Goal: Transaction & Acquisition: Book appointment/travel/reservation

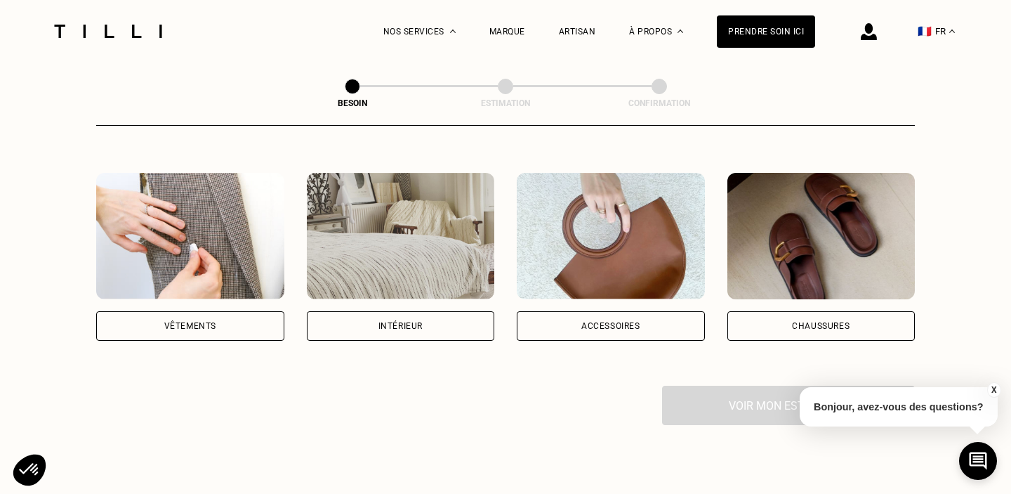
scroll to position [258, 0]
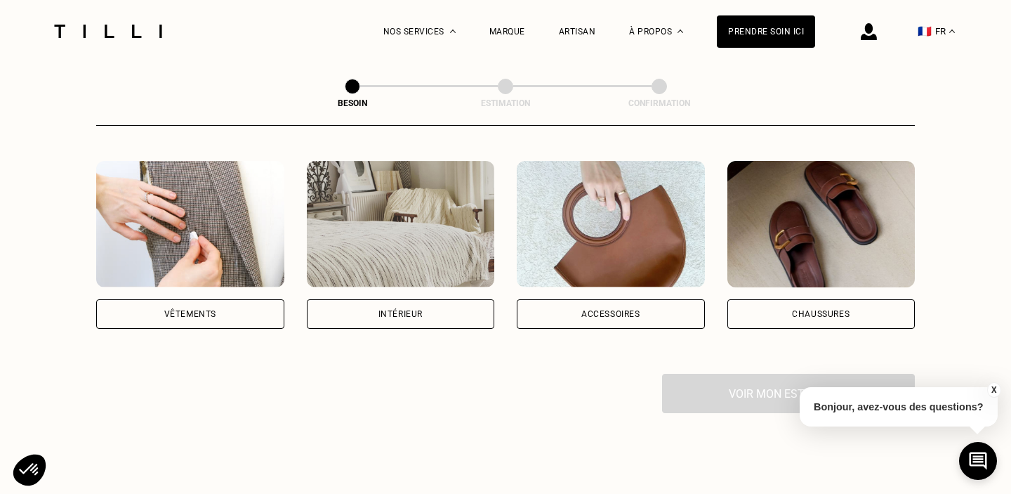
click at [220, 299] on div "Vêtements" at bounding box center [190, 313] width 188 height 29
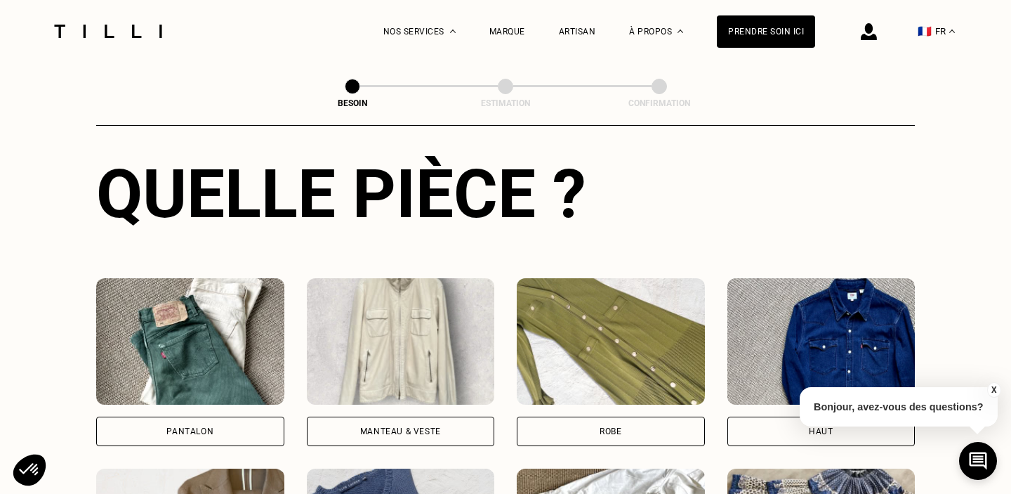
scroll to position [534, 0]
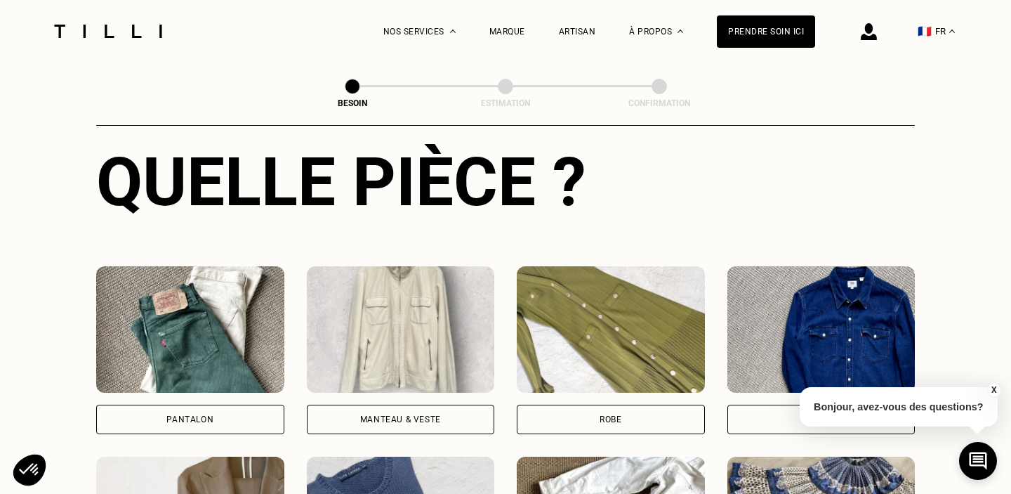
click at [232, 405] on div "Pantalon" at bounding box center [190, 419] width 188 height 29
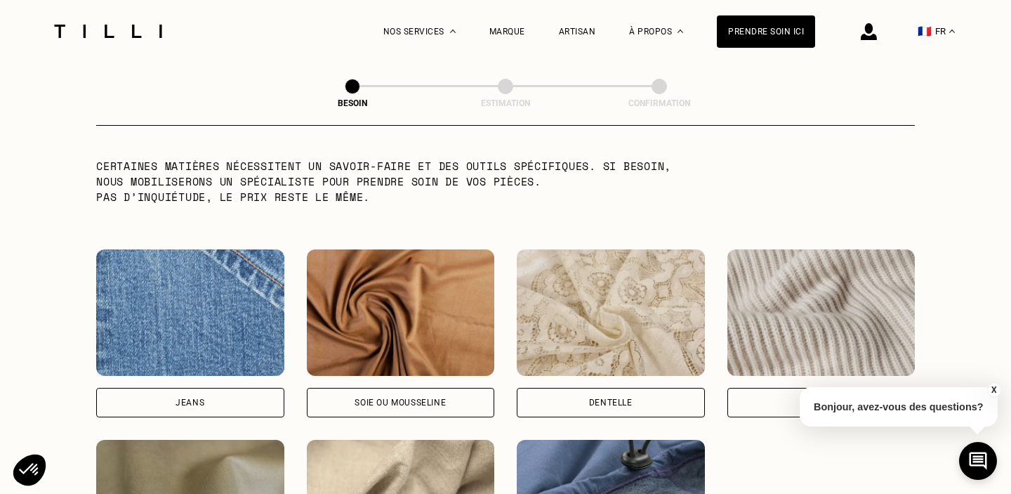
scroll to position [1410, 0]
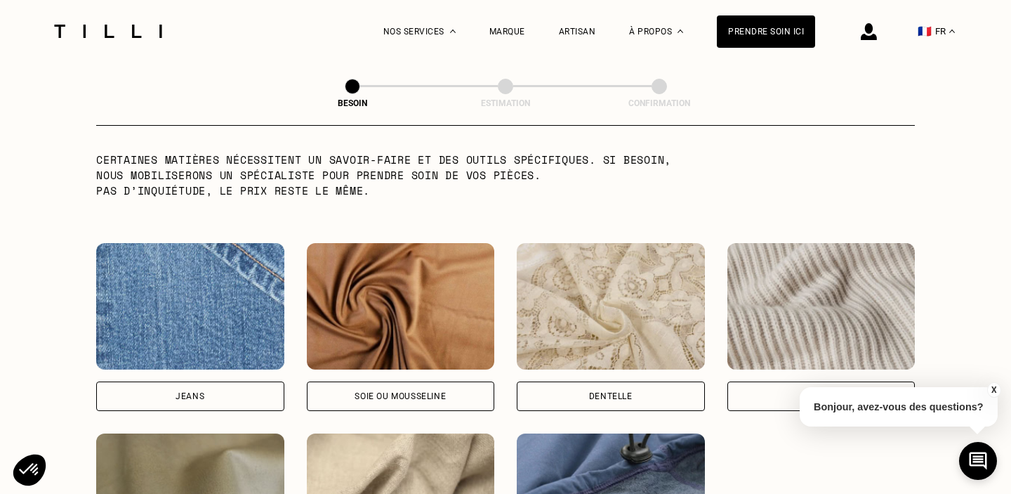
click at [220, 383] on div "Jeans" at bounding box center [190, 395] width 188 height 29
select select "FR"
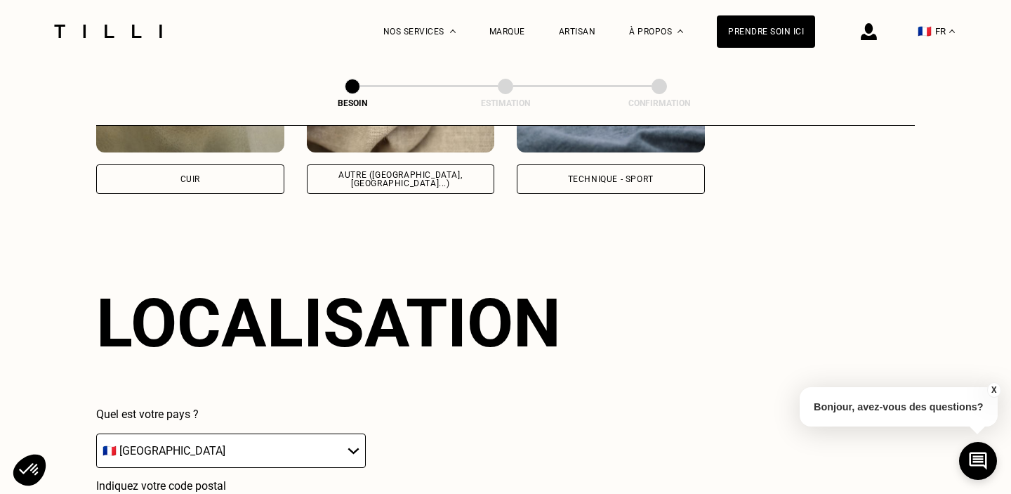
scroll to position [1882, 0]
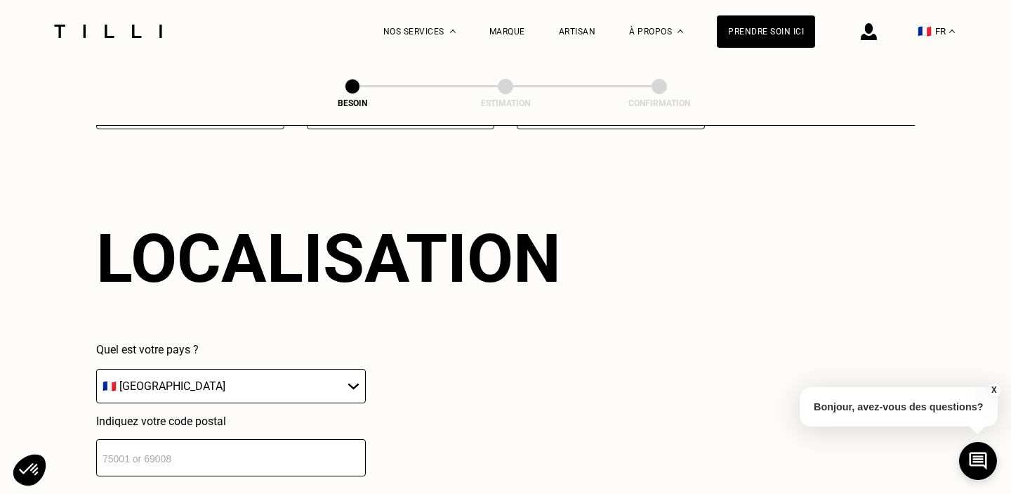
click at [214, 457] on input "number" at bounding box center [231, 457] width 270 height 37
type input "75011"
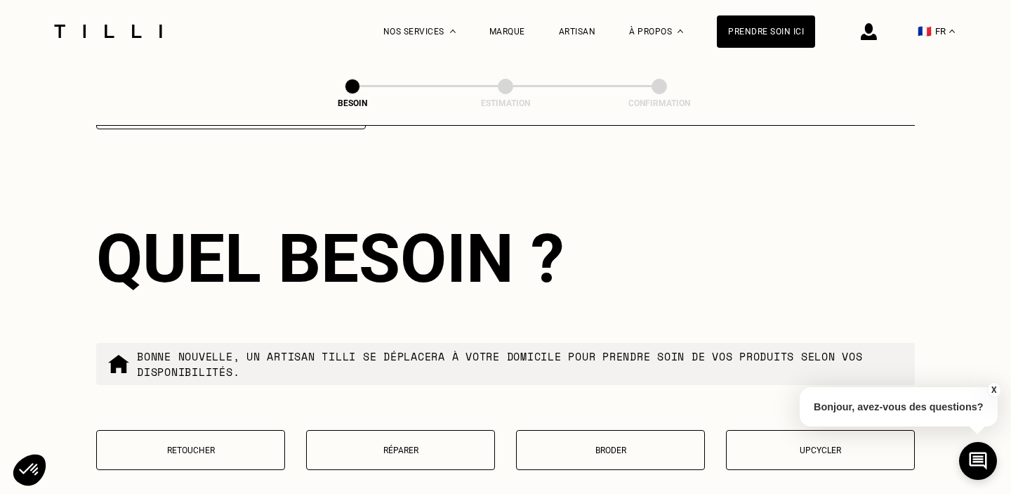
scroll to position [2319, 0]
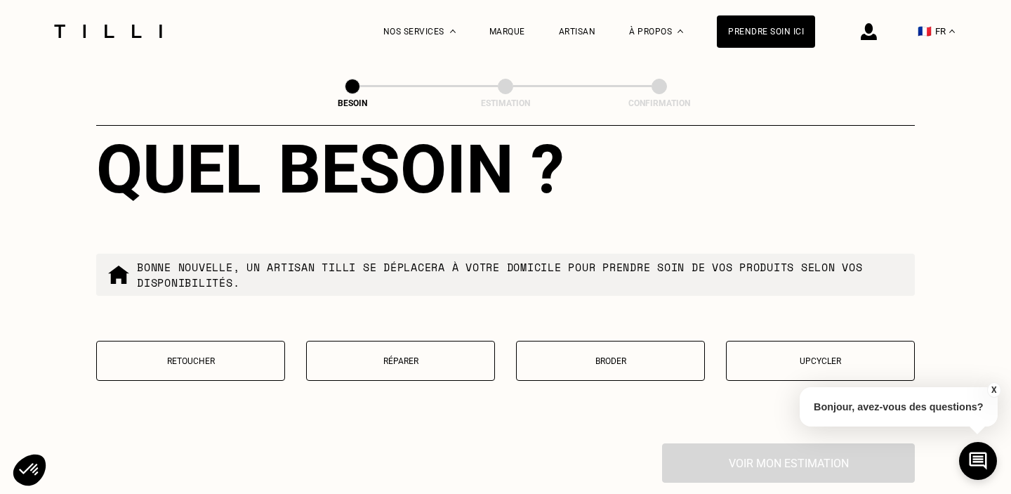
click at [240, 356] on p "Retoucher" at bounding box center [190, 361] width 173 height 10
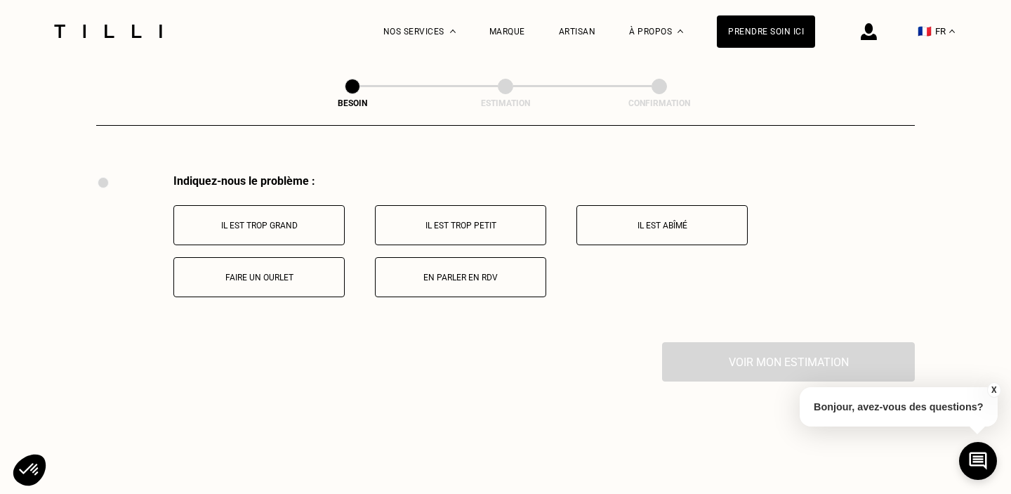
scroll to position [2588, 0]
click at [305, 272] on p "Faire un ourlet" at bounding box center [259, 277] width 156 height 10
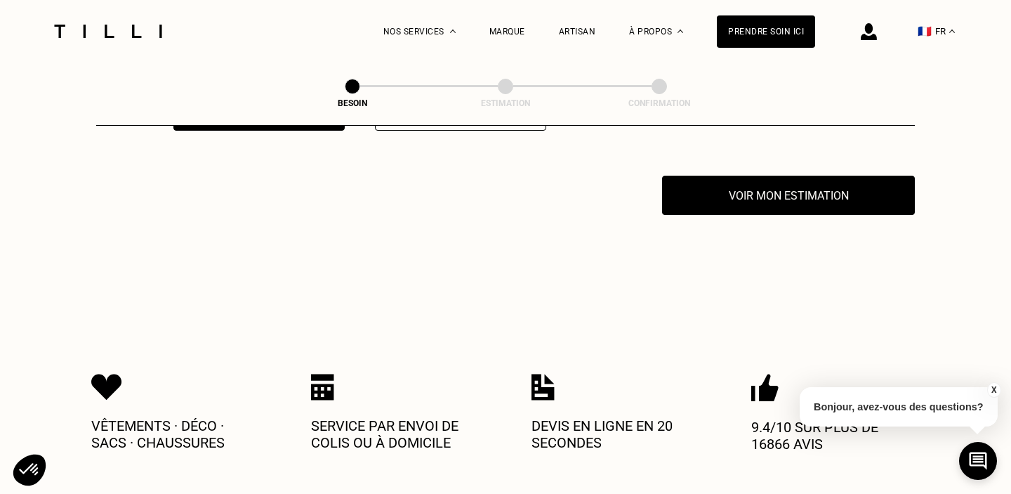
scroll to position [2755, 0]
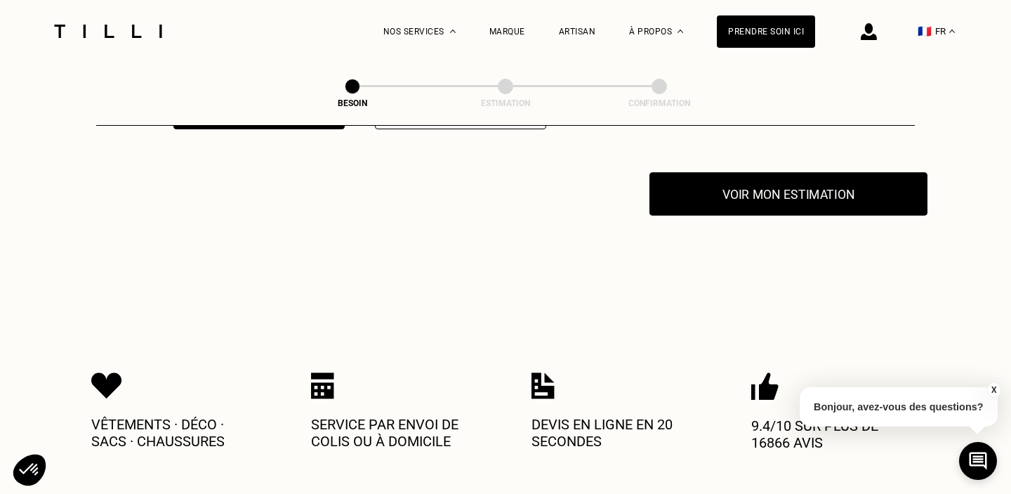
click at [714, 187] on button "Voir mon estimation" at bounding box center [789, 194] width 278 height 44
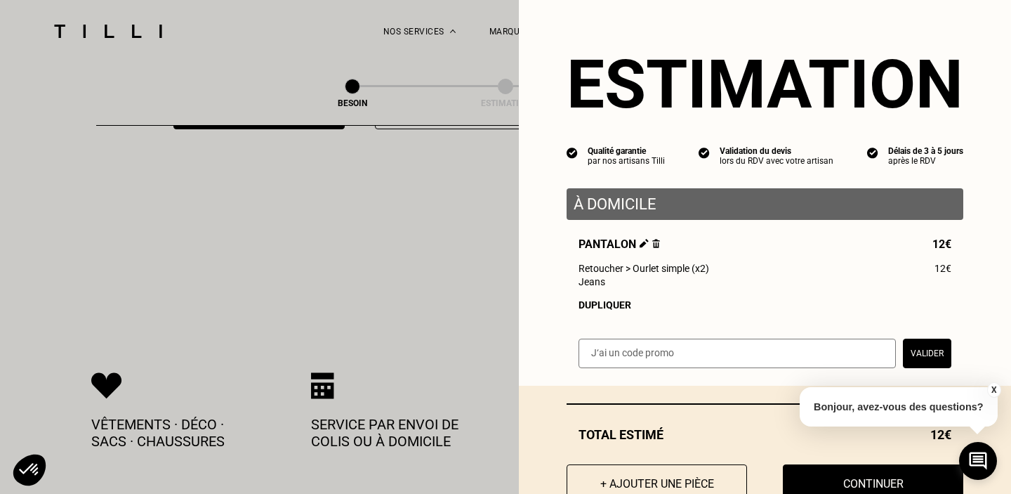
scroll to position [45, 0]
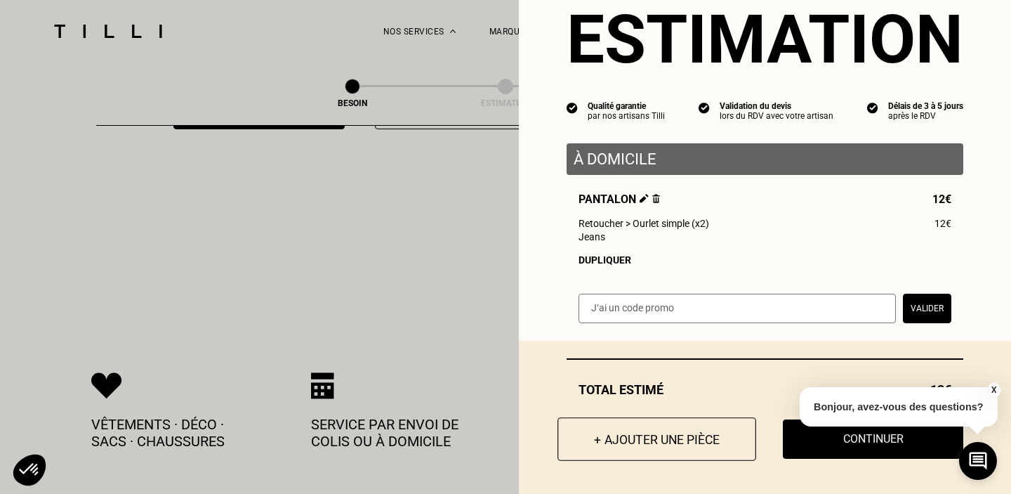
click at [627, 454] on button "+ Ajouter une pièce" at bounding box center [657, 439] width 199 height 44
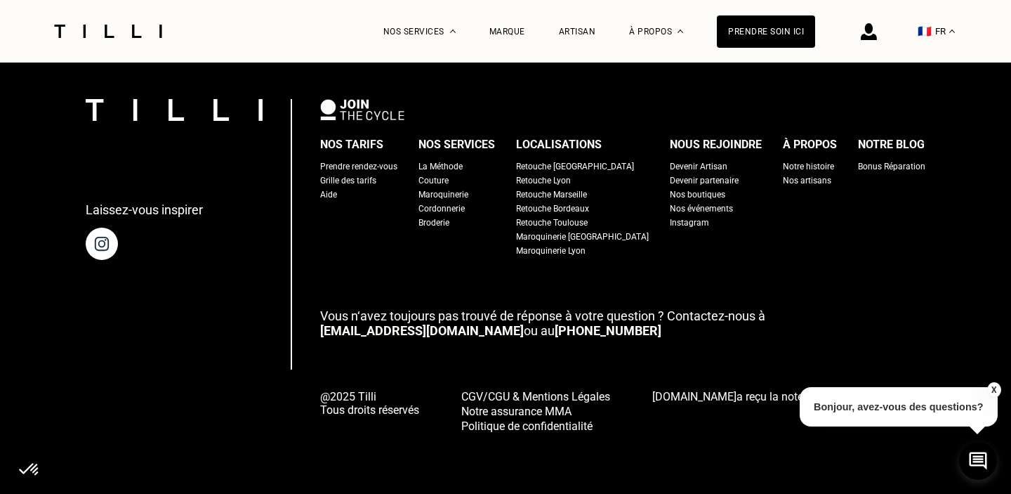
scroll to position [0, 0]
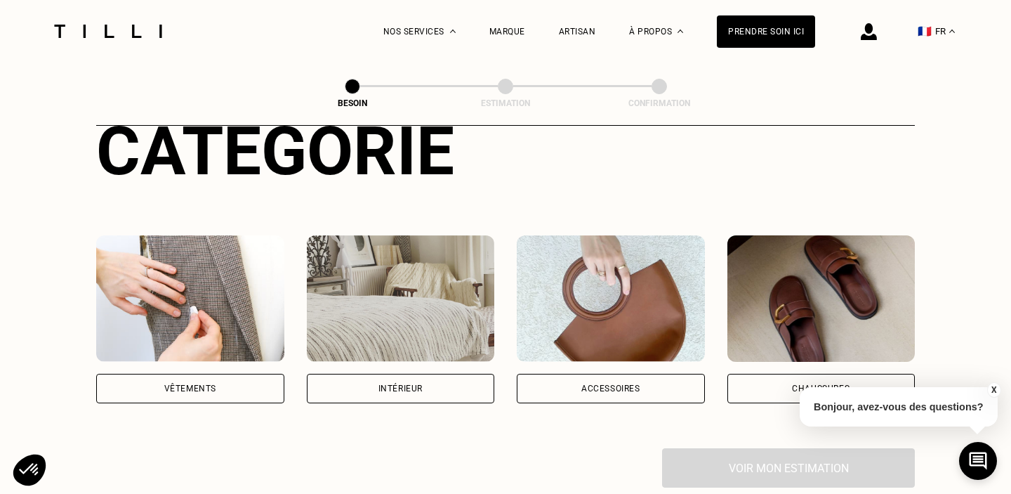
click at [242, 374] on div "Vêtements" at bounding box center [190, 388] width 188 height 29
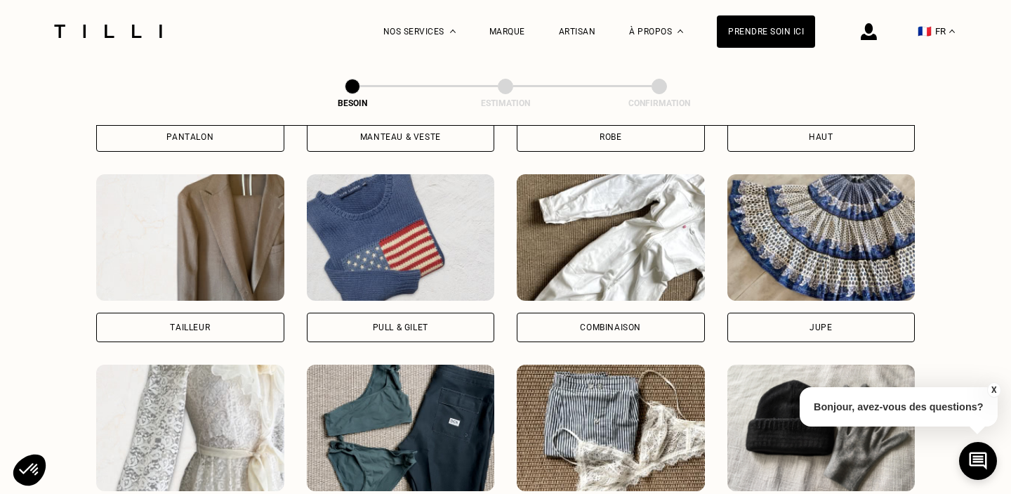
scroll to position [811, 0]
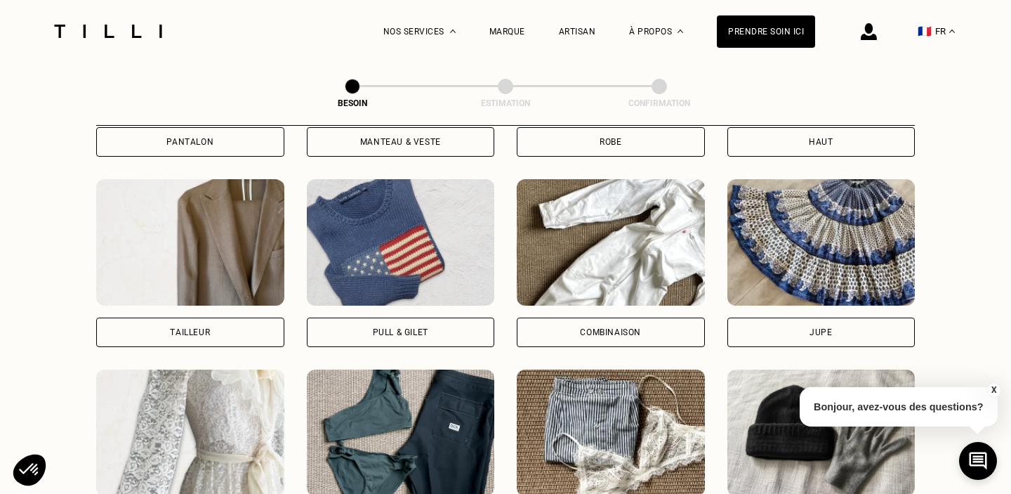
click at [670, 249] on img at bounding box center [611, 242] width 188 height 126
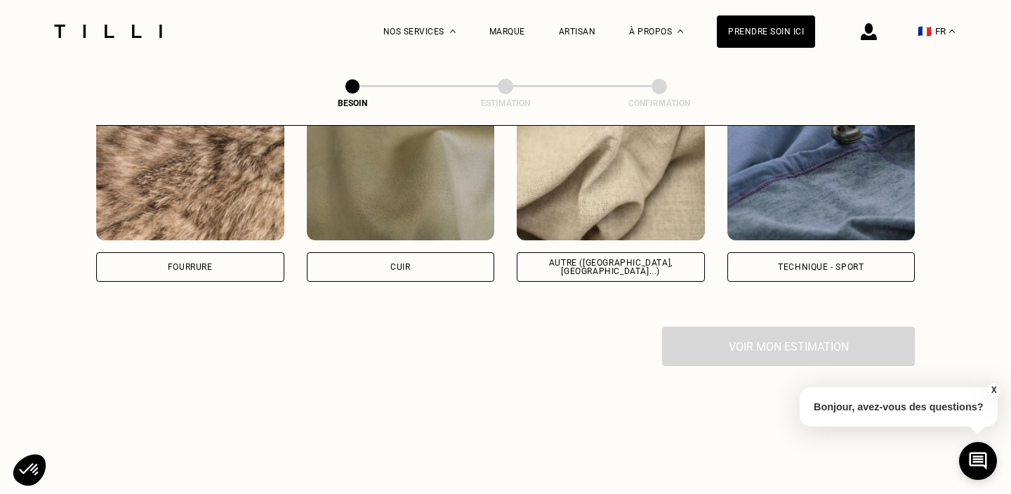
scroll to position [1713, 0]
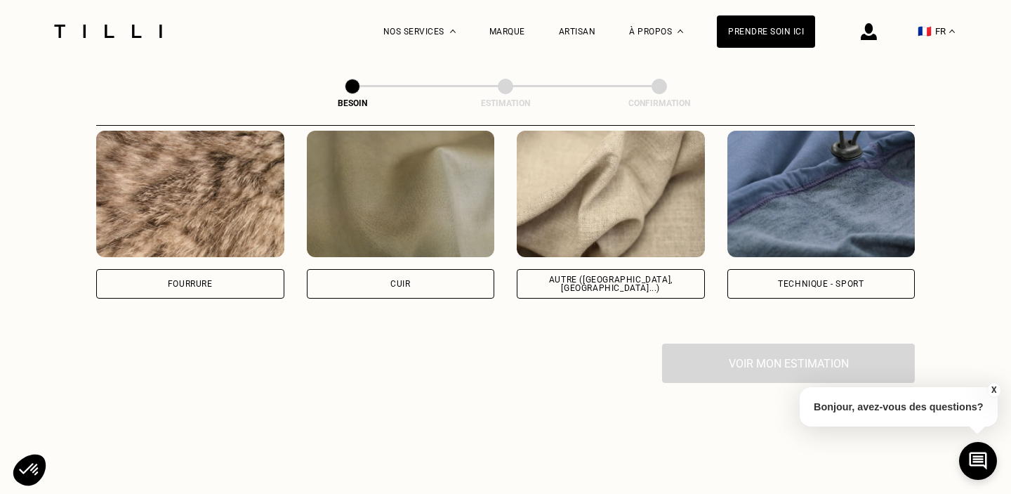
click at [653, 275] on div "Autre ([GEOGRAPHIC_DATA], [GEOGRAPHIC_DATA]...)" at bounding box center [611, 283] width 164 height 17
select select "FR"
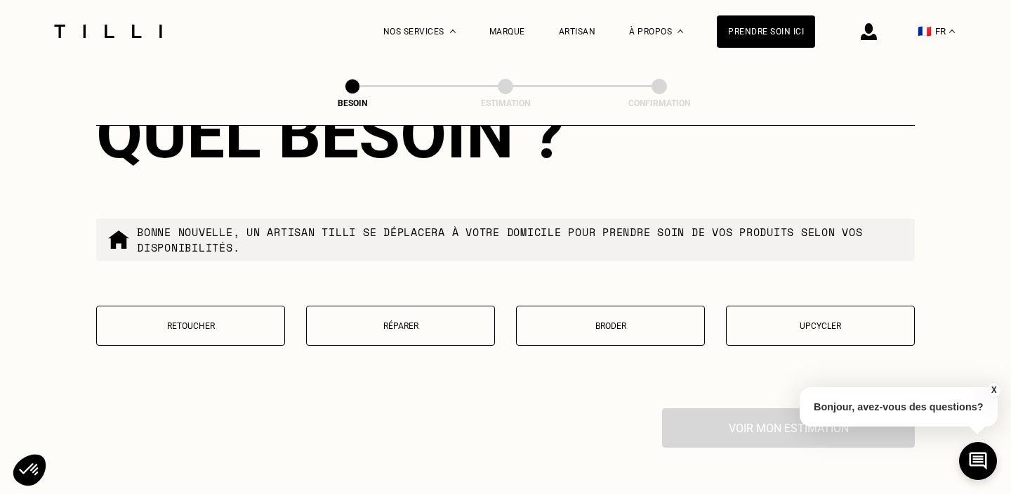
scroll to position [2387, 0]
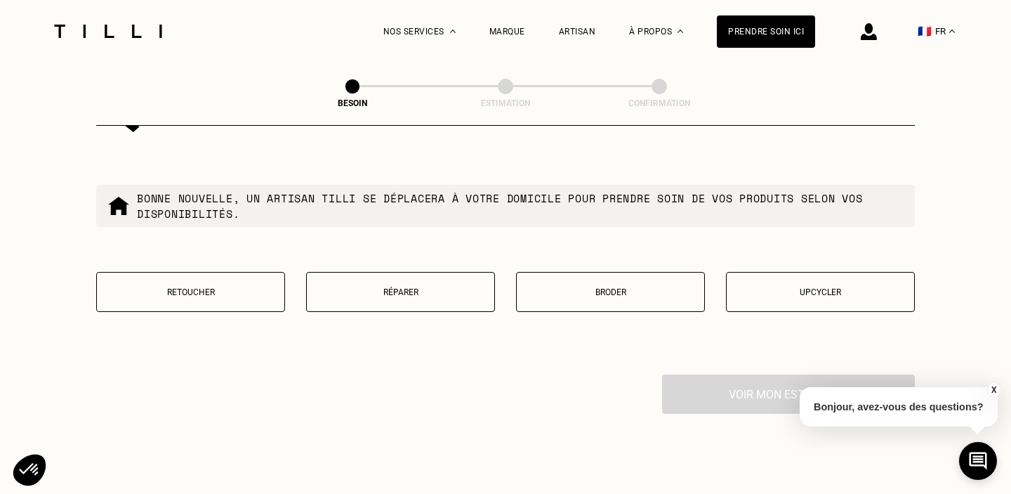
click at [197, 287] on p "Retoucher" at bounding box center [190, 292] width 173 height 10
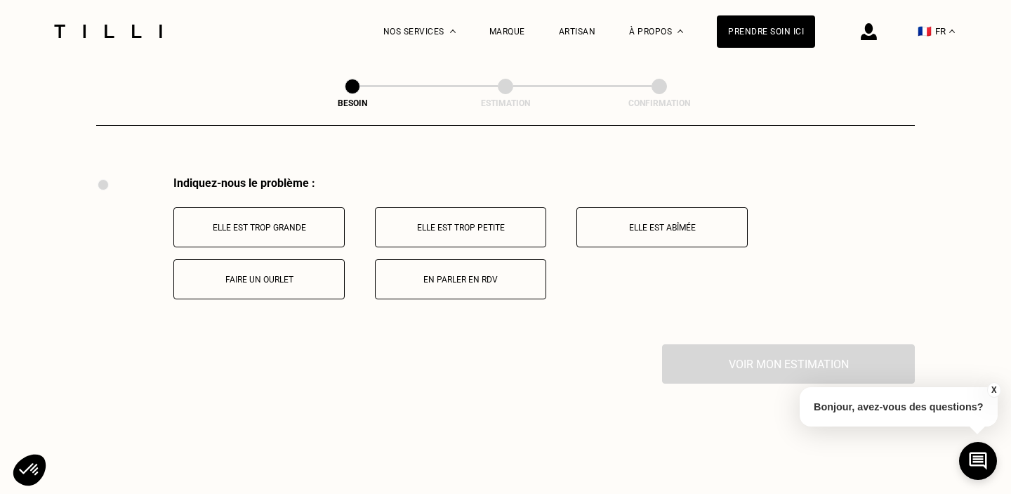
scroll to position [2588, 0]
click at [283, 270] on button "Faire un ourlet" at bounding box center [258, 277] width 171 height 40
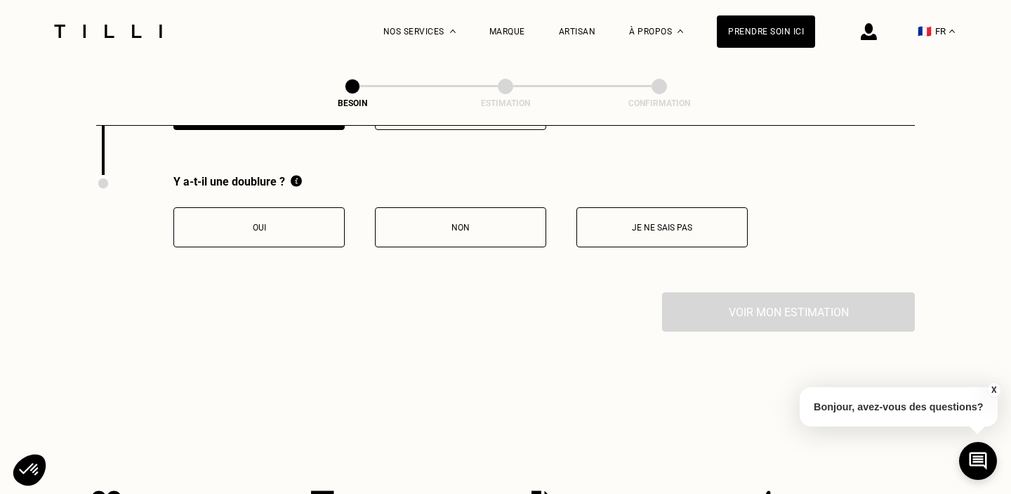
scroll to position [2755, 0]
click at [622, 206] on button "Je ne sais pas" at bounding box center [662, 226] width 171 height 40
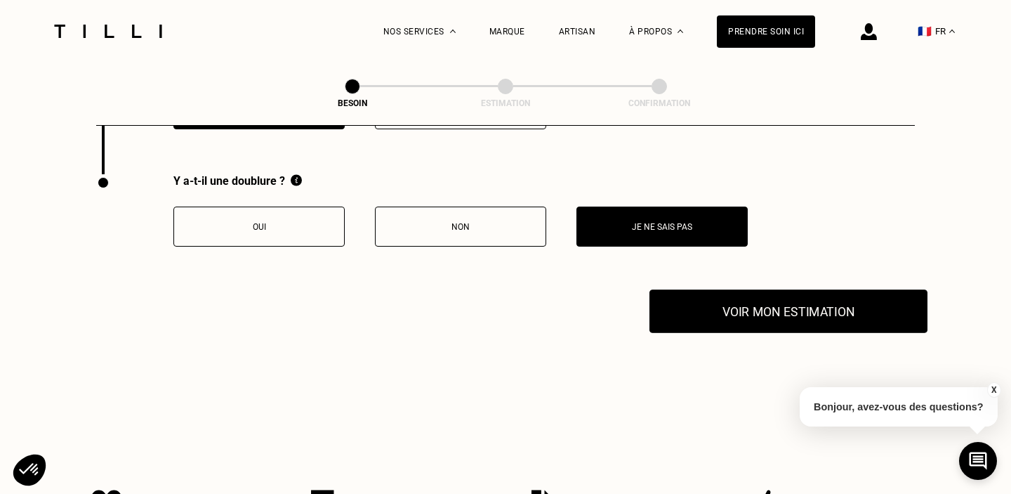
click at [761, 292] on button "Voir mon estimation" at bounding box center [789, 311] width 278 height 44
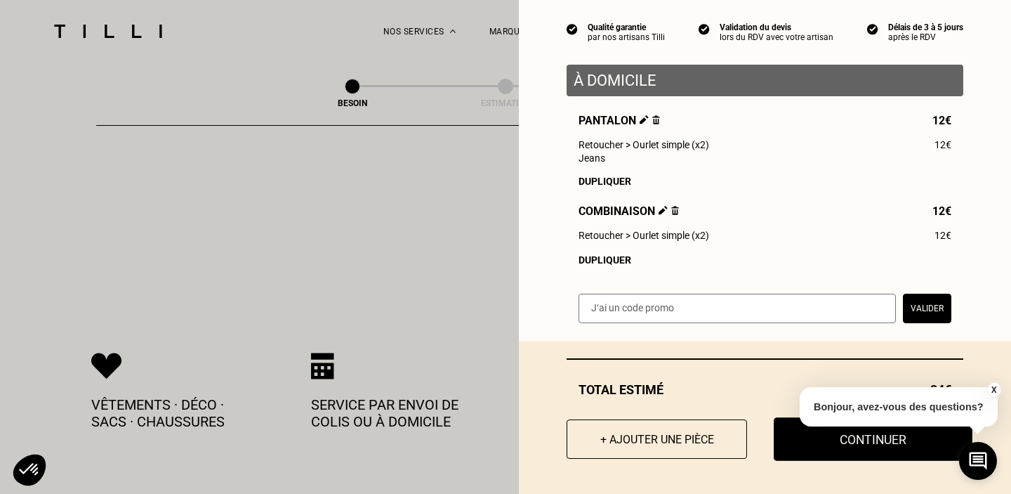
scroll to position [2894, 0]
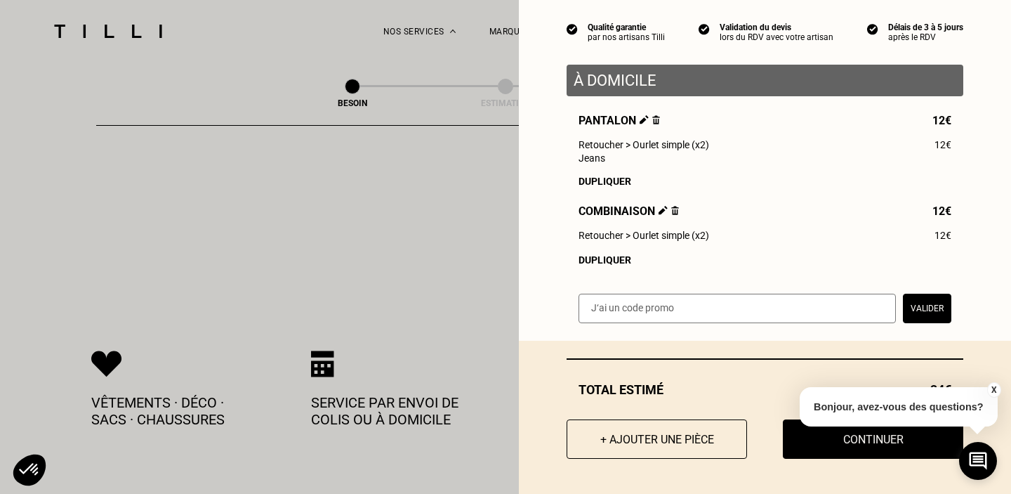
click at [832, 434] on div "X Bonjour, avez-vous des questions?" at bounding box center [899, 405] width 198 height 66
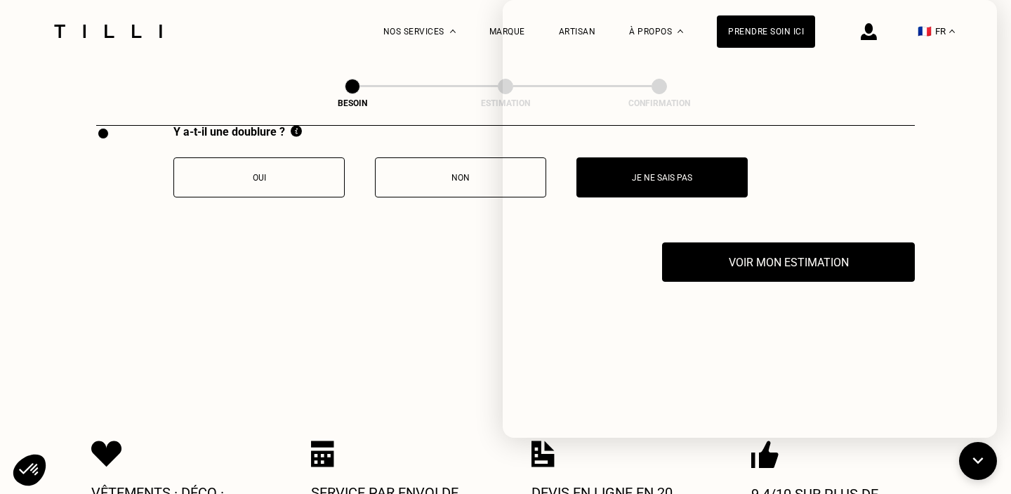
scroll to position [2804, 0]
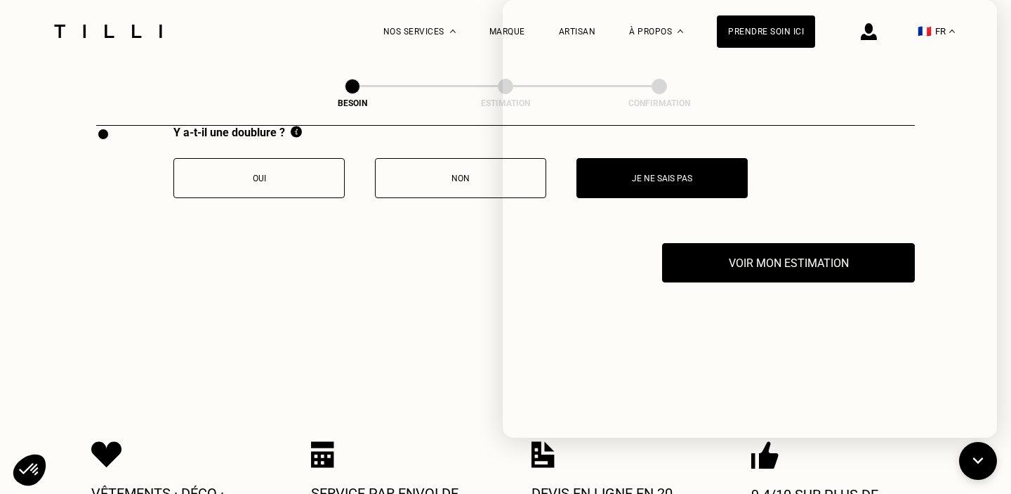
click at [394, 243] on div "Voir mon estimation" at bounding box center [505, 262] width 819 height 39
click at [976, 464] on icon at bounding box center [978, 460] width 23 height 37
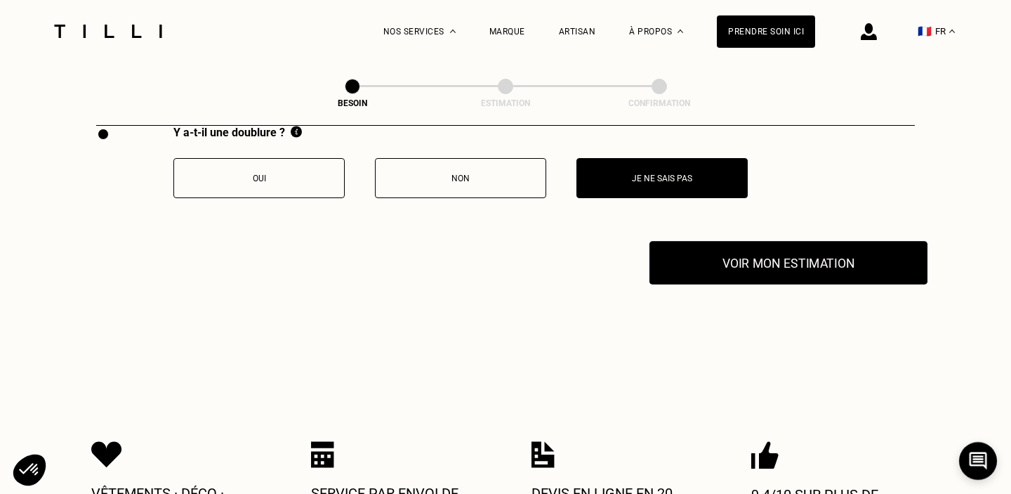
click at [819, 256] on button "Voir mon estimation" at bounding box center [789, 263] width 278 height 44
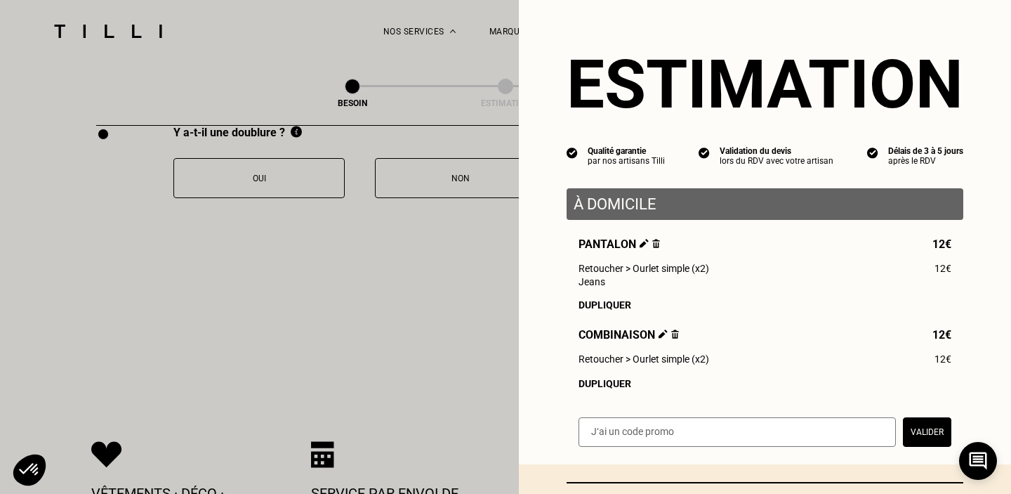
scroll to position [124, 0]
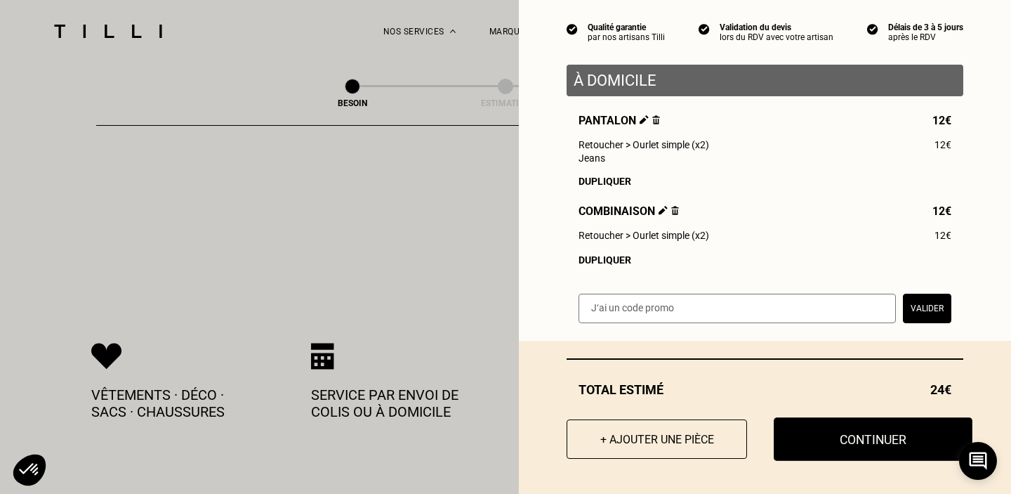
click at [846, 444] on button "Continuer" at bounding box center [873, 439] width 199 height 44
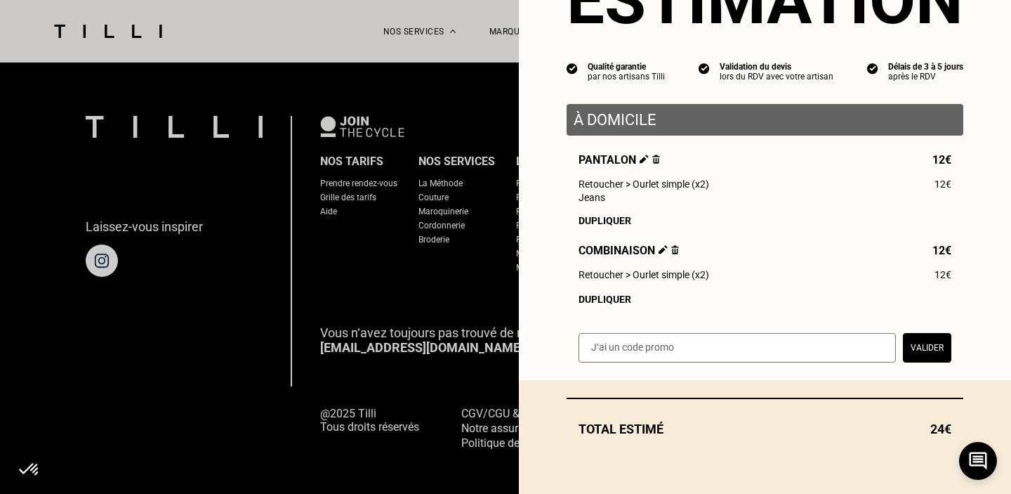
scroll to position [84, 0]
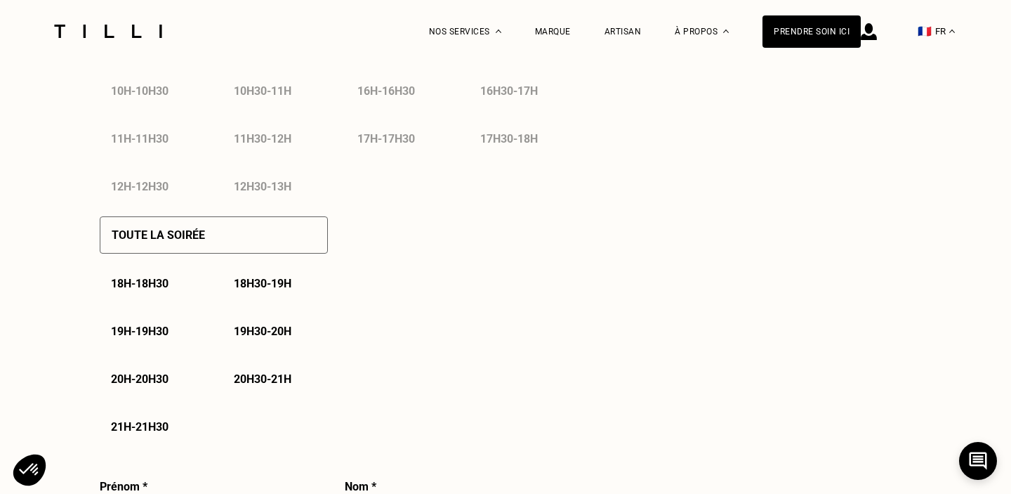
select select "FR"
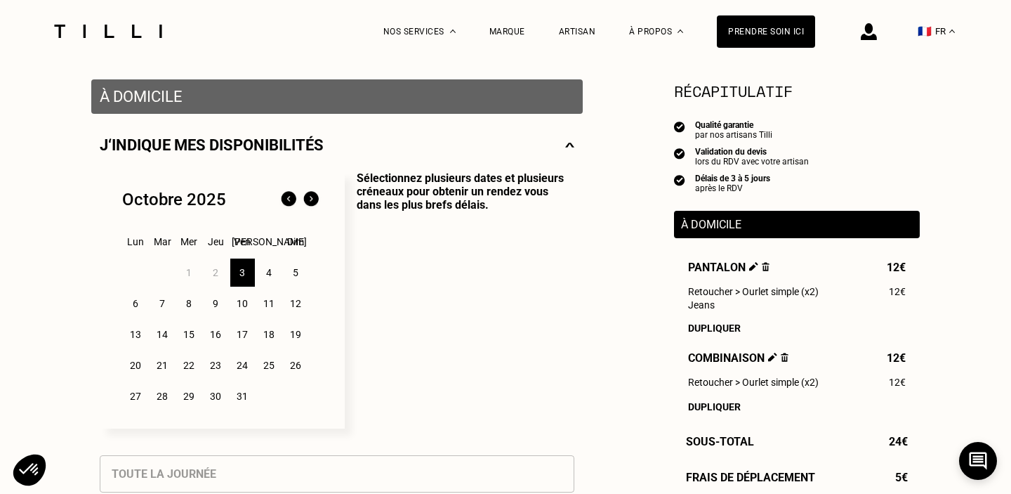
scroll to position [290, 0]
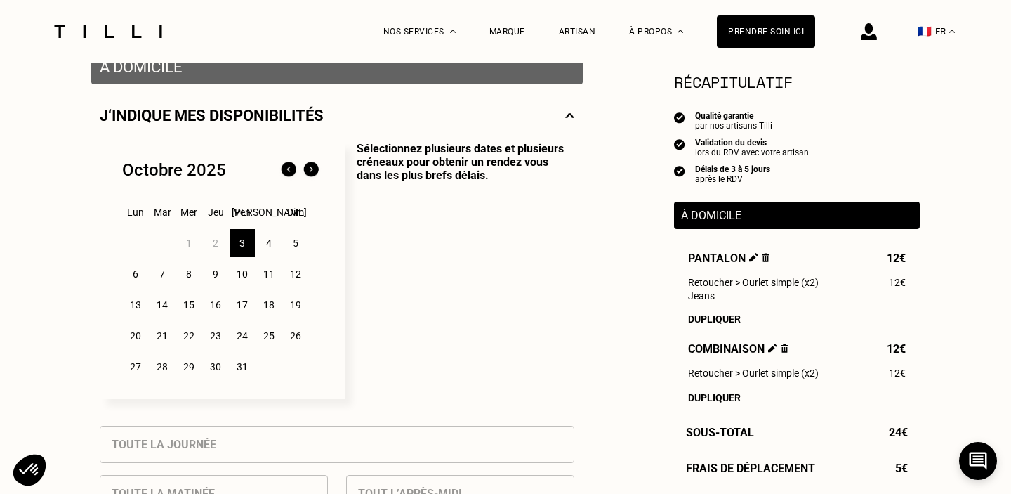
click at [134, 278] on div "6" at bounding box center [136, 274] width 25 height 28
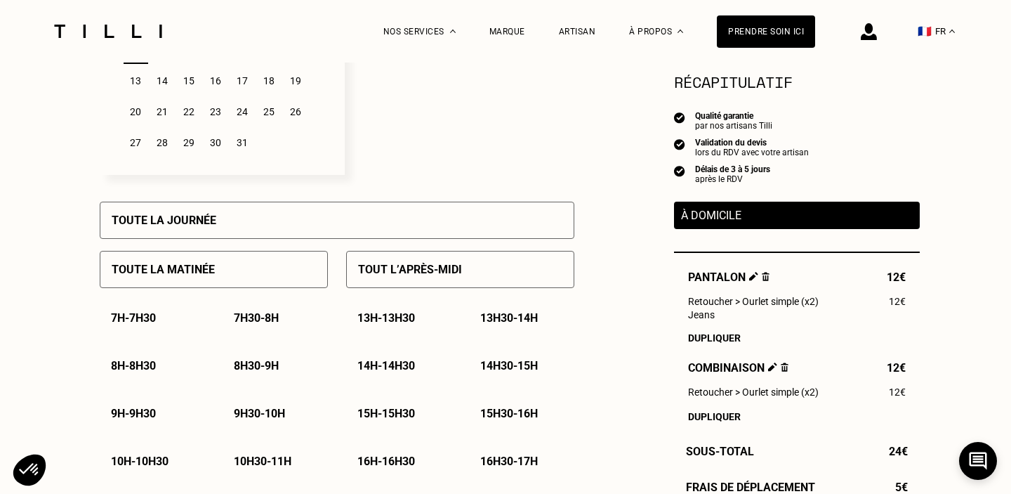
scroll to position [515, 0]
click at [250, 411] on p "9h30 - 10h" at bounding box center [259, 412] width 51 height 13
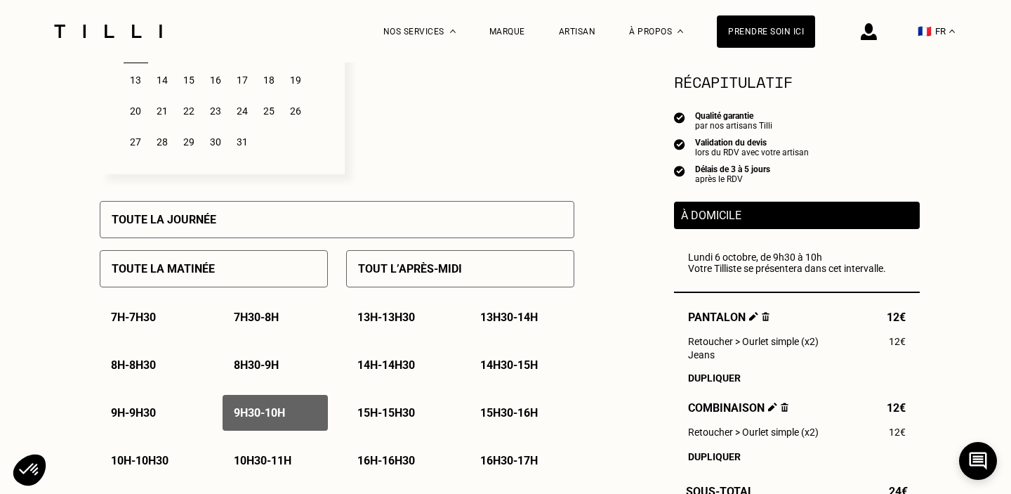
click at [129, 460] on p "10h - 10h30" at bounding box center [140, 460] width 58 height 13
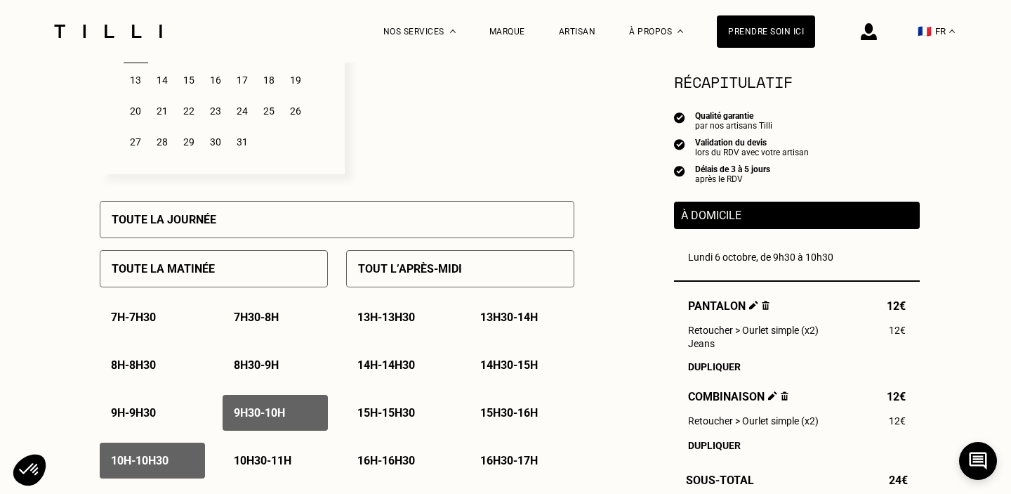
click at [415, 411] on p "15h - 15h30" at bounding box center [387, 412] width 58 height 13
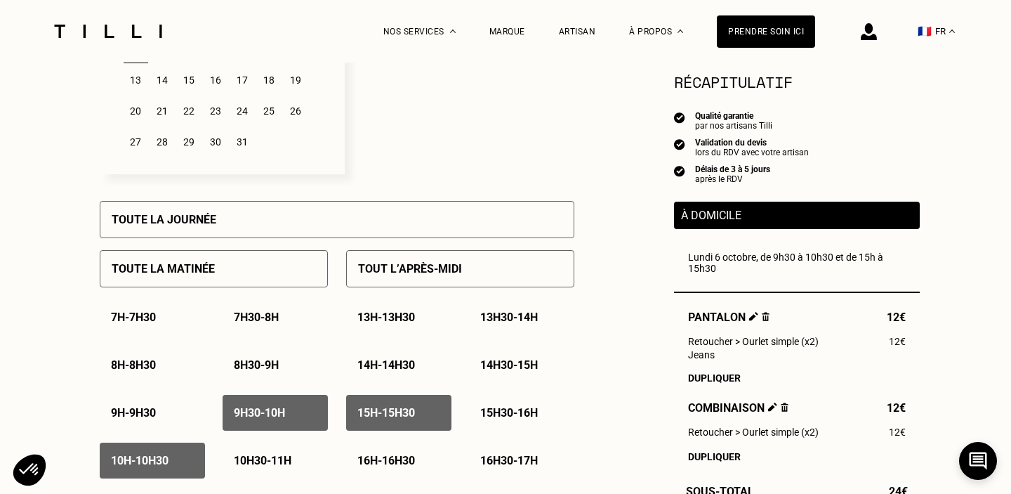
click at [525, 412] on p "15h30 - 16h" at bounding box center [509, 412] width 58 height 13
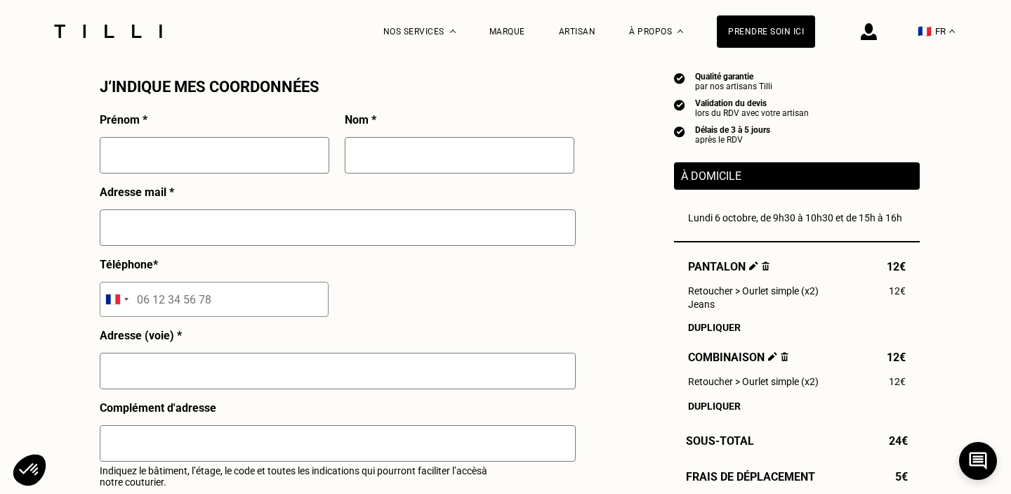
scroll to position [1293, 0]
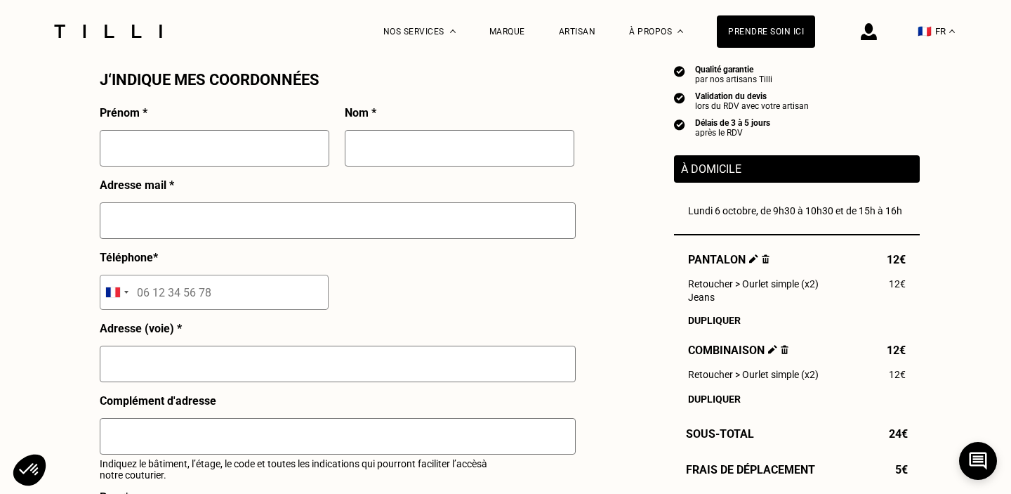
click at [254, 155] on input "text" at bounding box center [215, 148] width 230 height 37
type input "[PERSON_NAME]"
click at [433, 148] on input "text" at bounding box center [460, 148] width 230 height 37
type input "[PERSON_NAME]"
click at [134, 230] on input "text" at bounding box center [338, 220] width 476 height 37
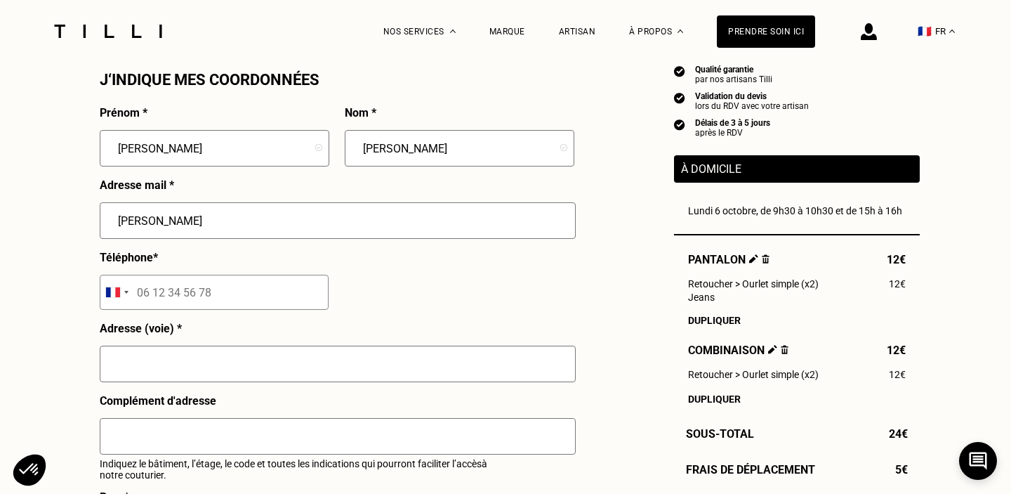
click at [161, 221] on input "[PERSON_NAME]" at bounding box center [338, 220] width 476 height 37
click at [159, 305] on input "tel" at bounding box center [214, 292] width 229 height 35
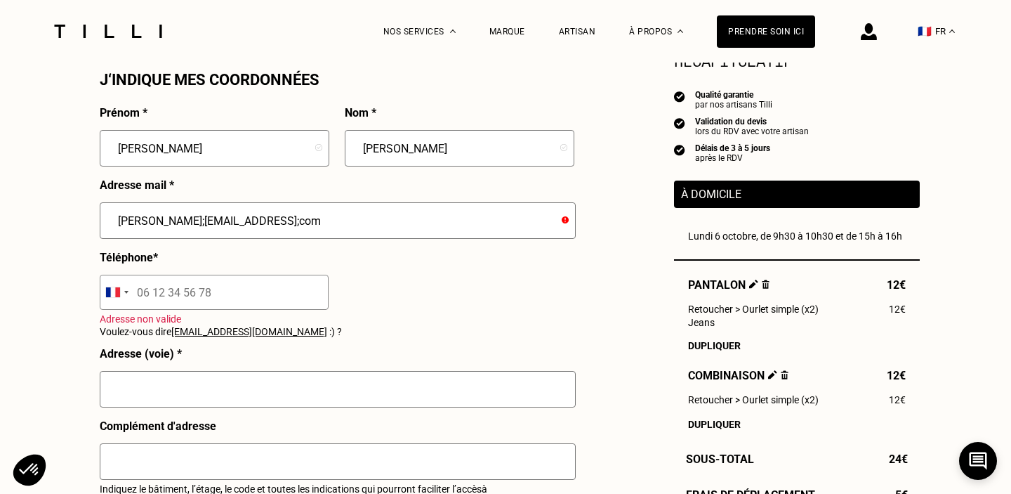
type input "[PERSON_NAME][EMAIL_ADDRESS][DOMAIN_NAME]"
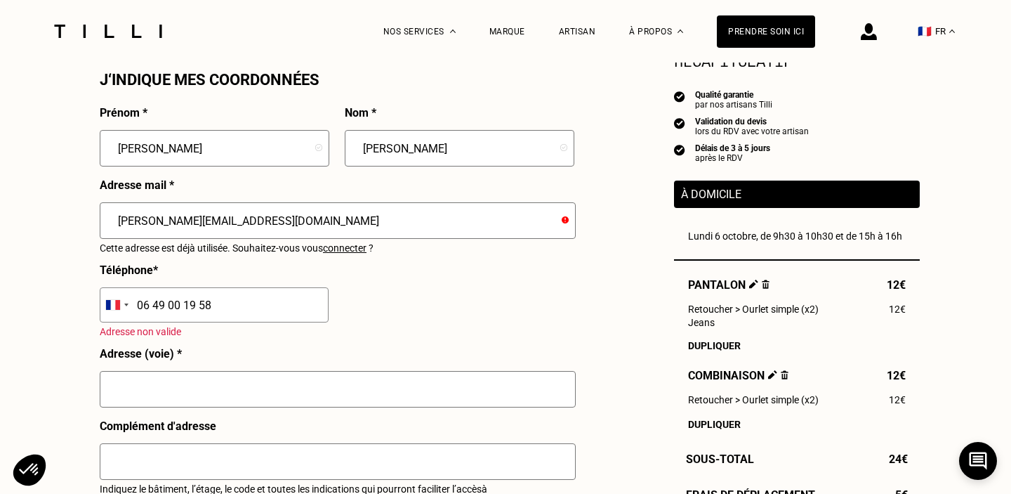
type input "06 49 00 19 58"
click at [191, 393] on input "text" at bounding box center [338, 389] width 476 height 37
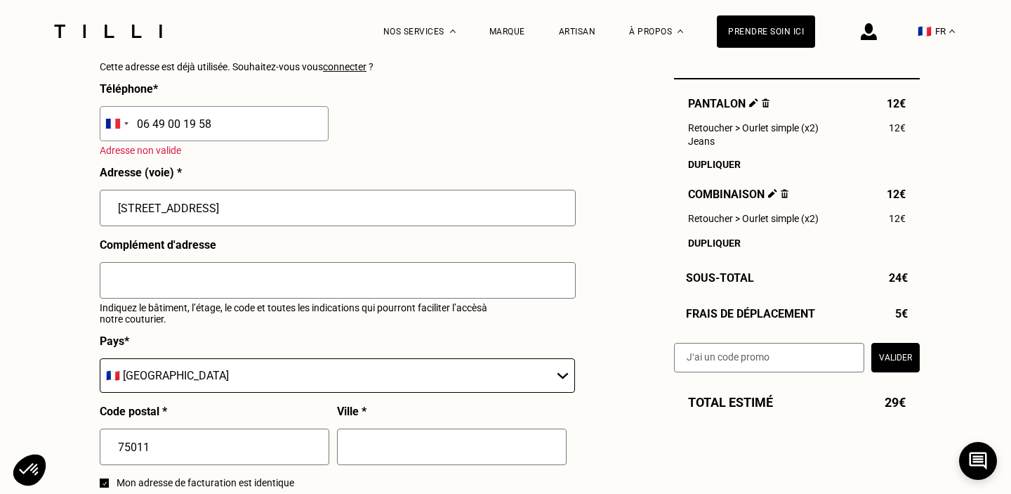
scroll to position [1471, 0]
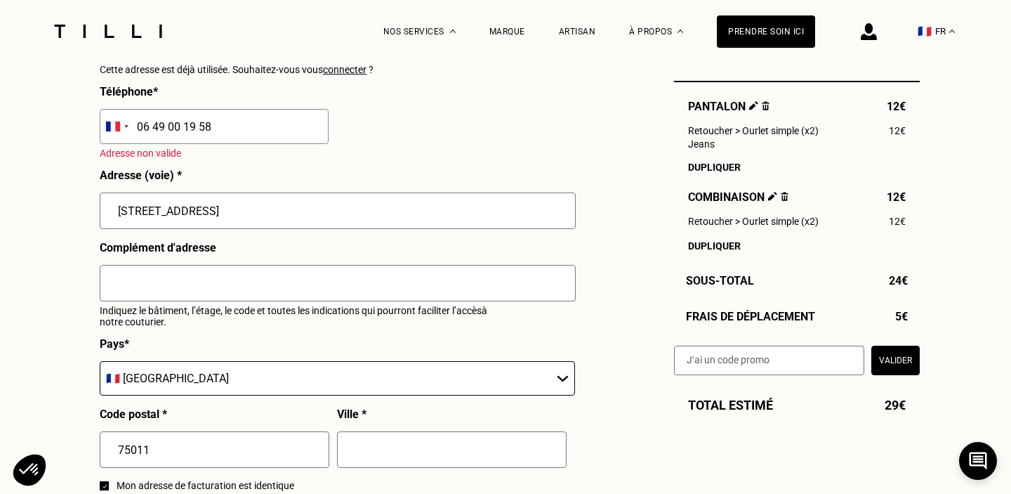
type input "[STREET_ADDRESS]"
click at [378, 451] on input "text" at bounding box center [452, 449] width 230 height 37
type input "[GEOGRAPHIC_DATA]"
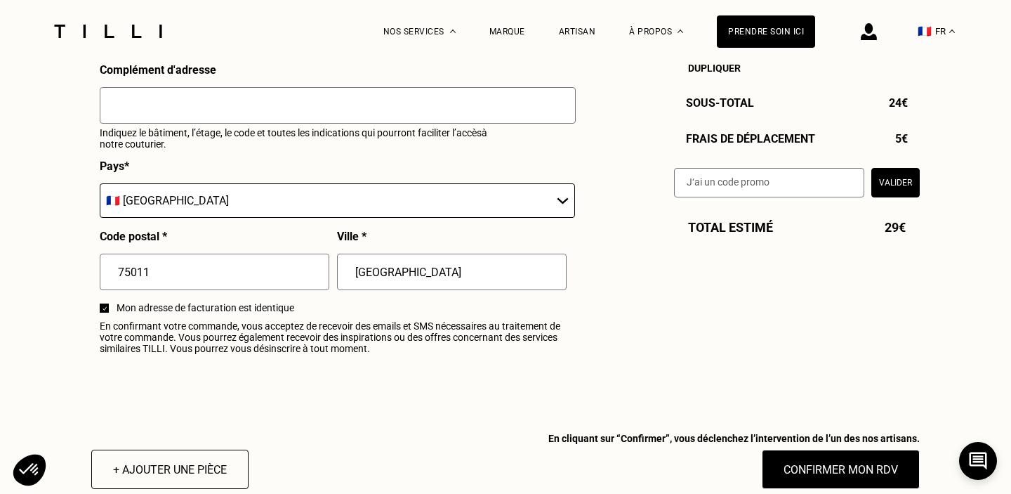
scroll to position [1712, 0]
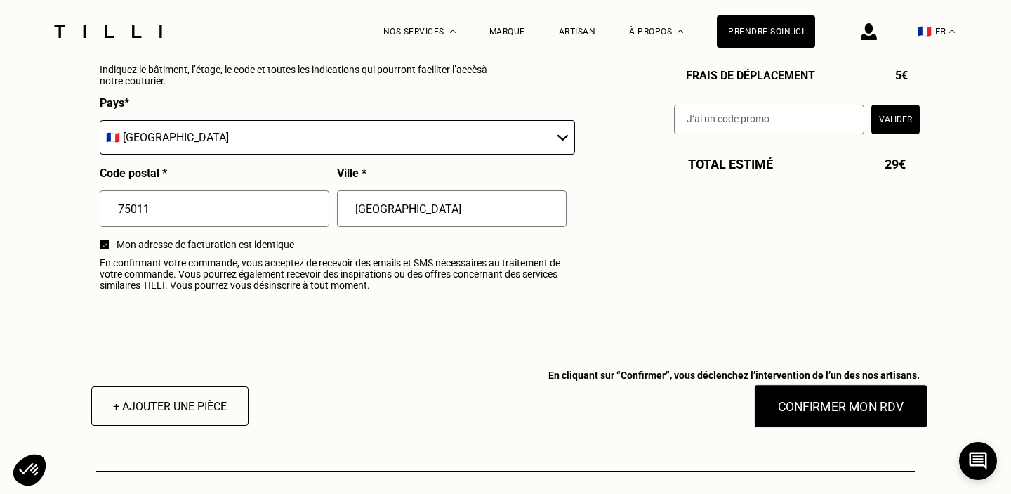
click at [877, 412] on button "Confirmer mon RDV" at bounding box center [841, 406] width 174 height 44
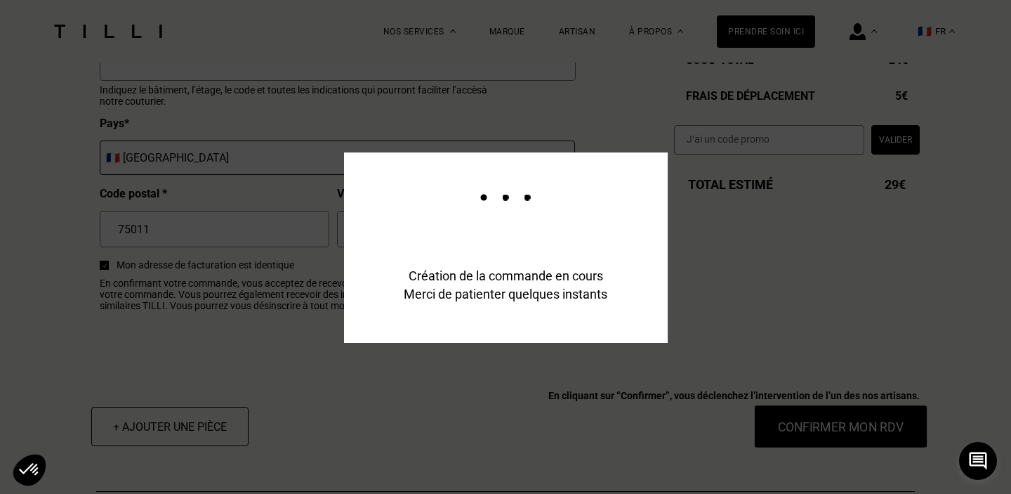
scroll to position [1733, 0]
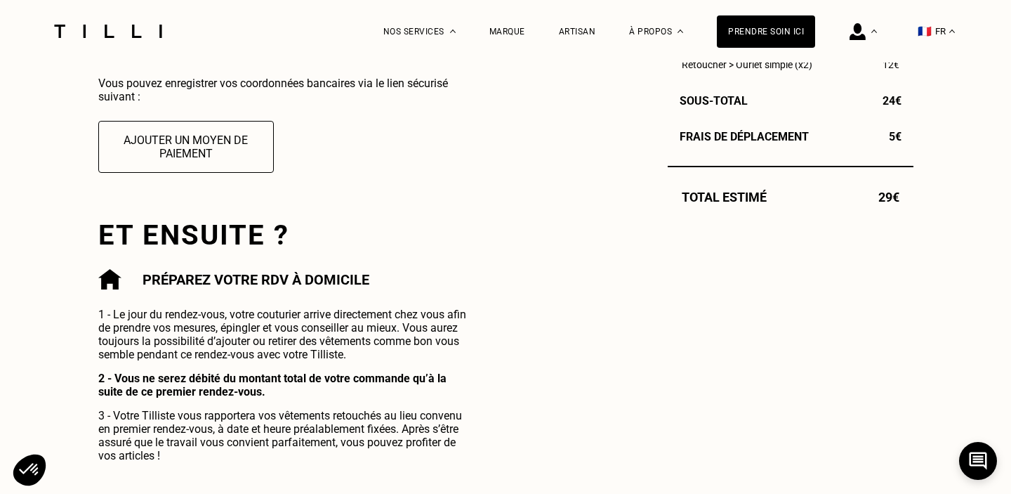
scroll to position [563, 0]
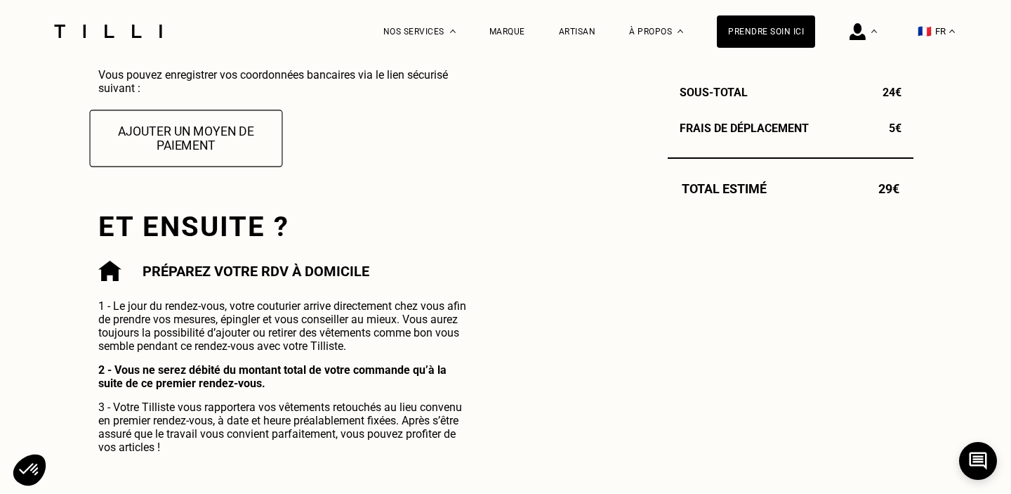
click at [232, 140] on button "Ajouter un moyen de paiement" at bounding box center [185, 138] width 193 height 57
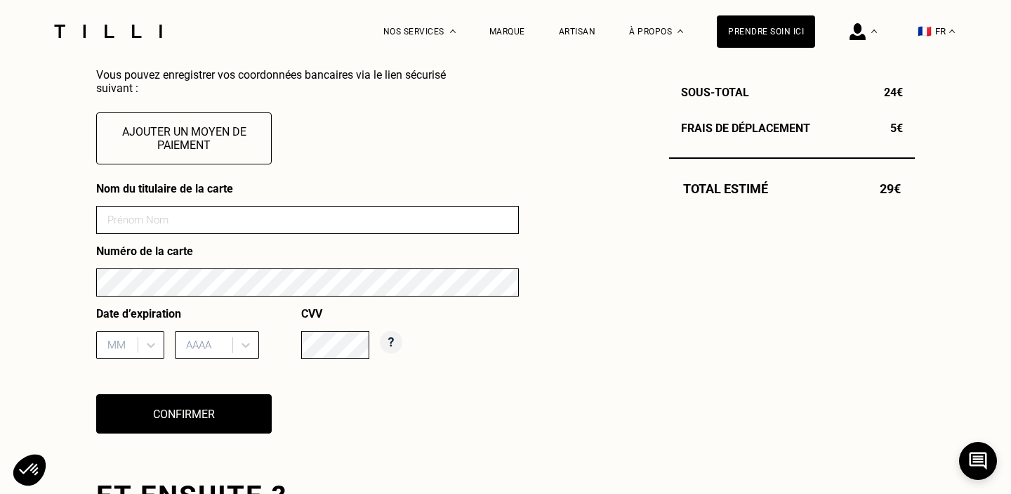
click at [212, 224] on input at bounding box center [307, 220] width 423 height 28
type input "[PERSON_NAME]"
type input "10"
type input "2025"
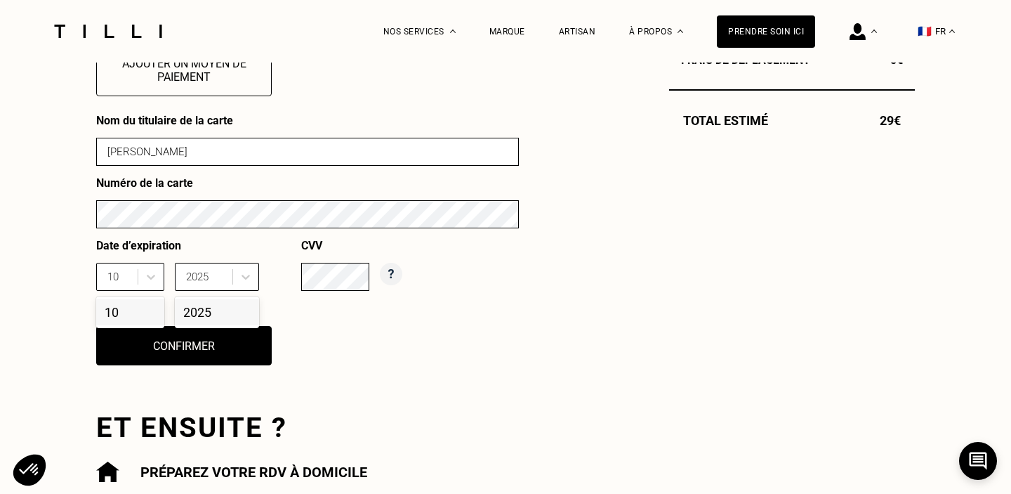
scroll to position [659, 0]
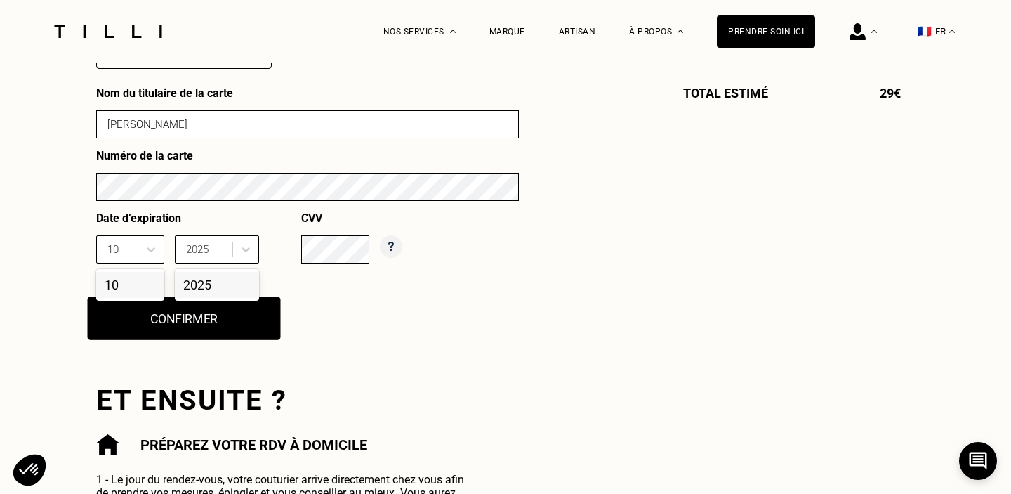
click at [198, 323] on button "Confirmer" at bounding box center [184, 318] width 193 height 44
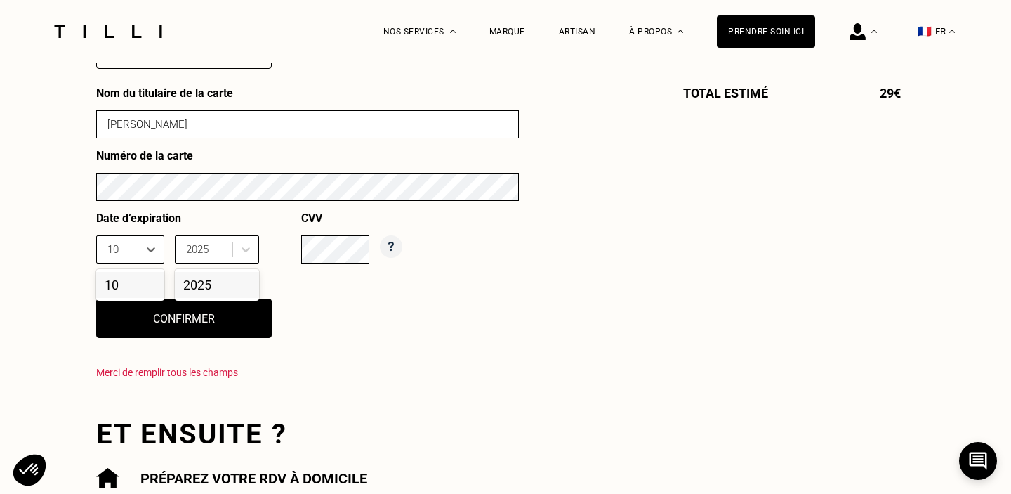
click at [129, 282] on div "10" at bounding box center [130, 285] width 68 height 26
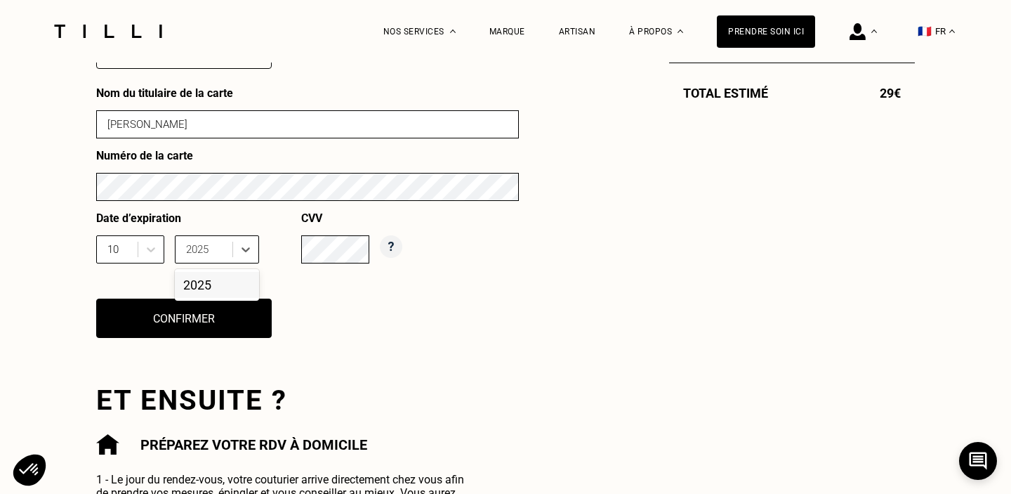
click at [204, 289] on div "2025" at bounding box center [217, 285] width 84 height 26
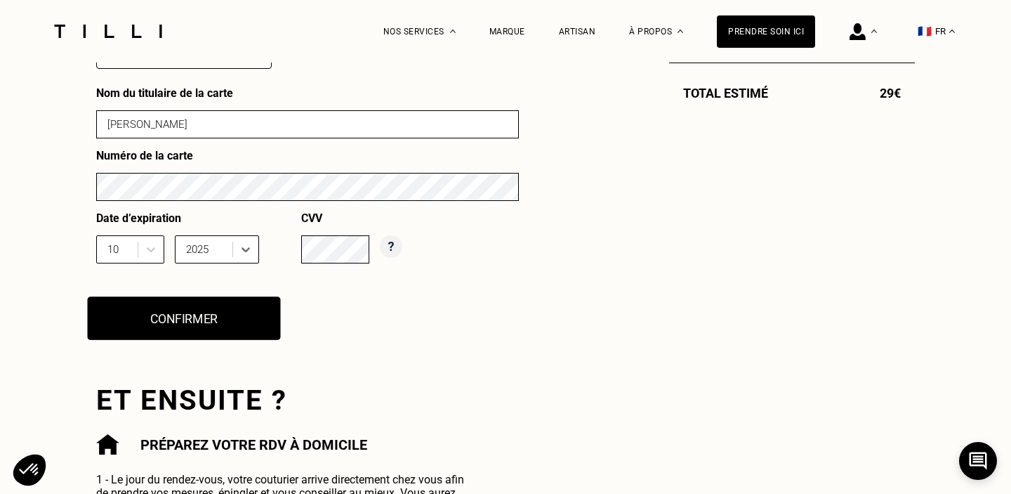
click at [224, 326] on button "Confirmer" at bounding box center [184, 318] width 193 height 44
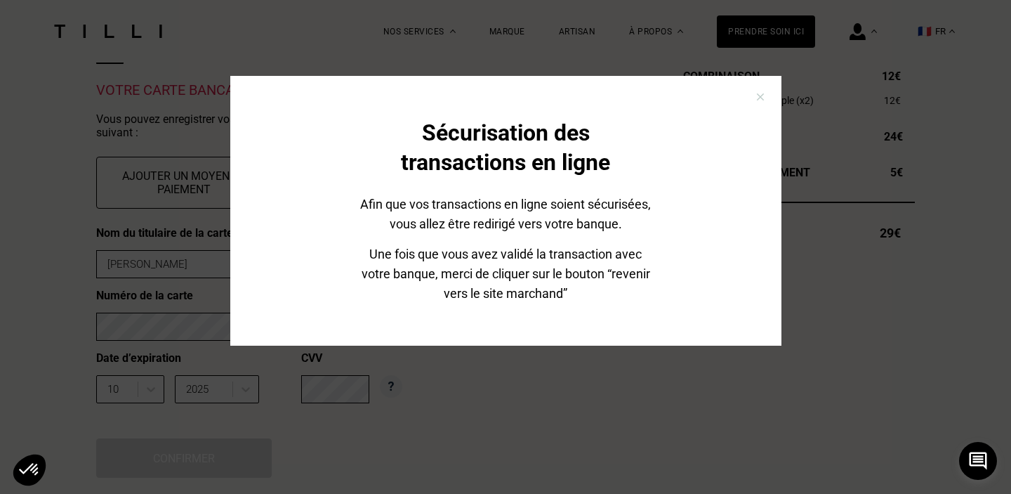
scroll to position [72, 0]
